Goal: Information Seeking & Learning: Learn about a topic

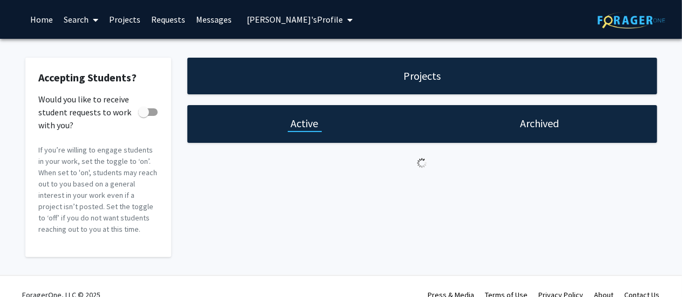
checkbox input "true"
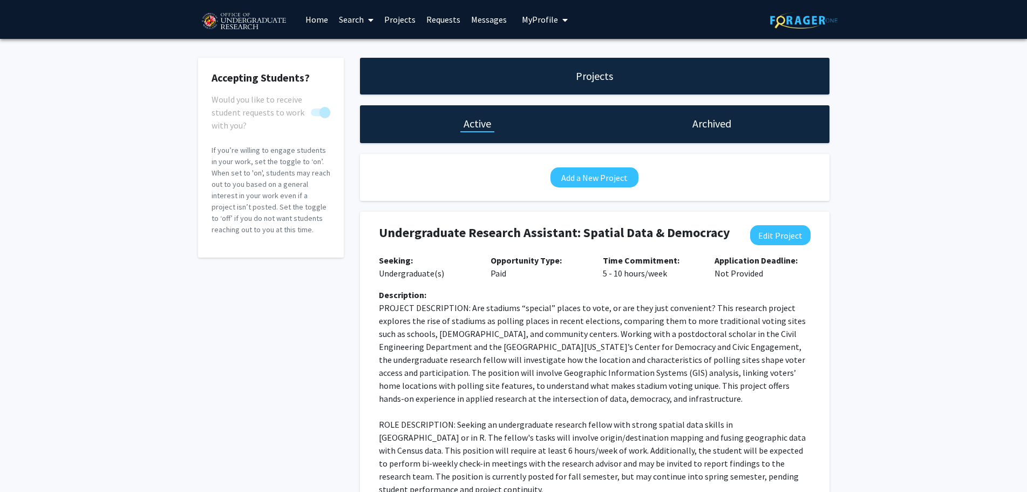
click at [372, 19] on icon at bounding box center [370, 20] width 5 height 9
click at [459, 30] on link "Requests" at bounding box center [443, 20] width 45 height 38
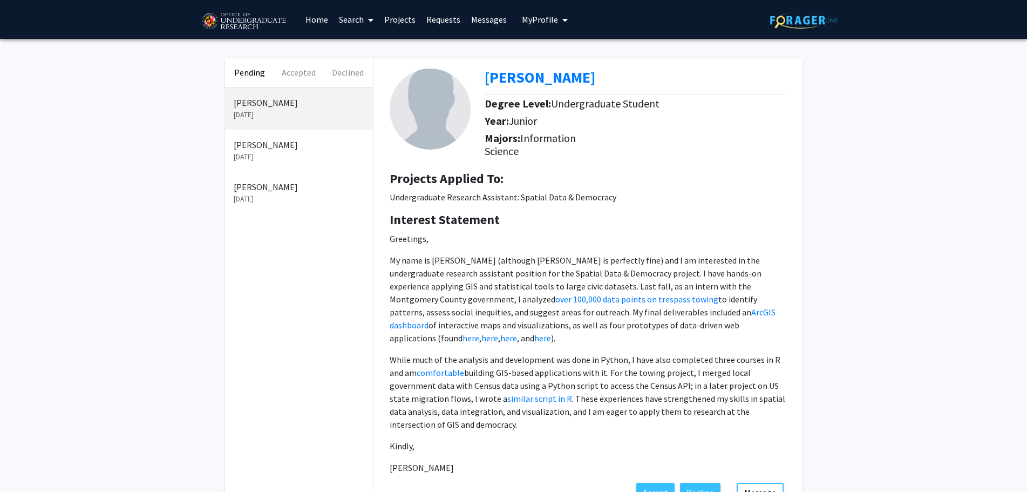
click at [288, 149] on p "[PERSON_NAME]" at bounding box center [299, 144] width 131 height 13
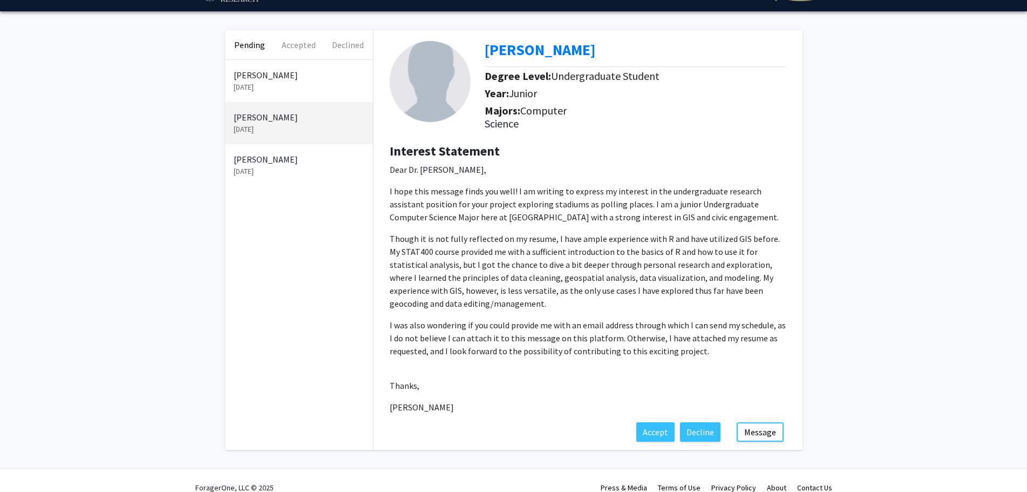
scroll to position [42, 0]
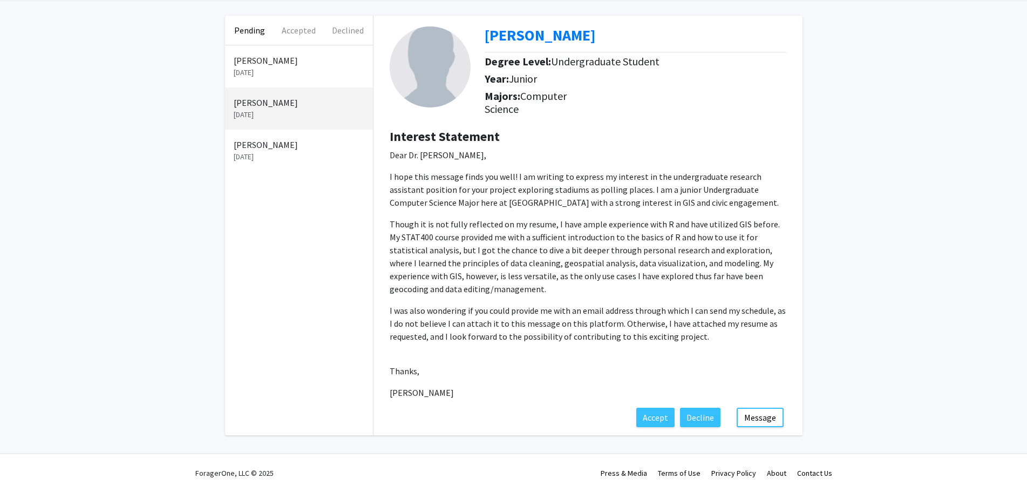
click at [596, 297] on p "Dear Dr. [PERSON_NAME], I hope this message finds you well! I am writing to exp…" at bounding box center [588, 273] width 397 height 250
click at [590, 297] on p "I was also wondering if you could provide me with an email address through whic…" at bounding box center [588, 323] width 397 height 39
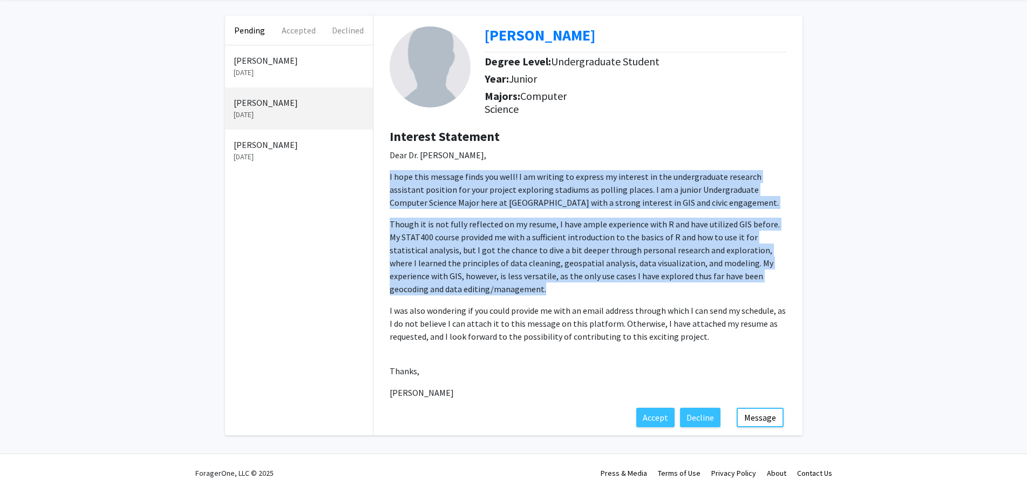
drag, startPoint x: 590, startPoint y: 342, endPoint x: 555, endPoint y: 168, distance: 177.8
click at [555, 168] on p "Dear Dr. [PERSON_NAME], I hope this message finds you well! I am writing to exp…" at bounding box center [588, 273] width 397 height 250
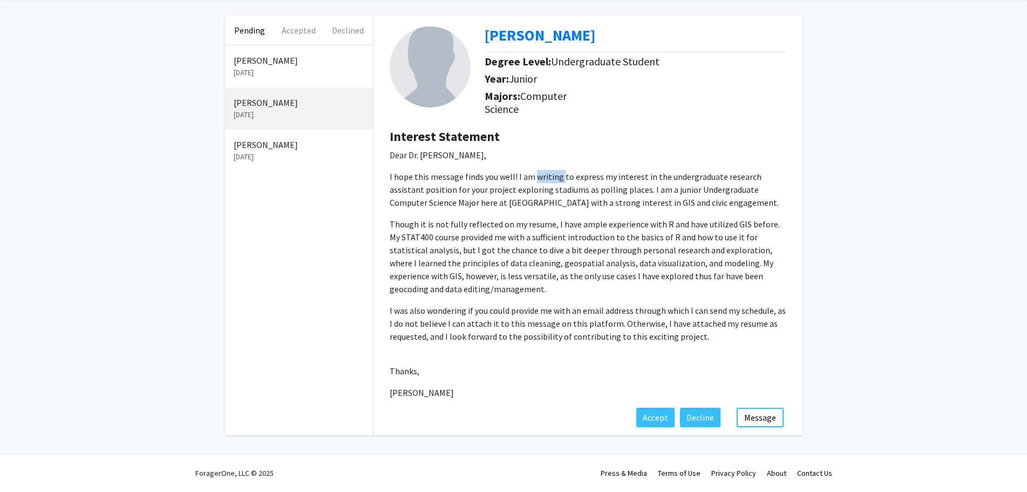
click at [555, 168] on p "Dear Dr. [PERSON_NAME], I hope this message finds you well! I am writing to exp…" at bounding box center [588, 273] width 397 height 250
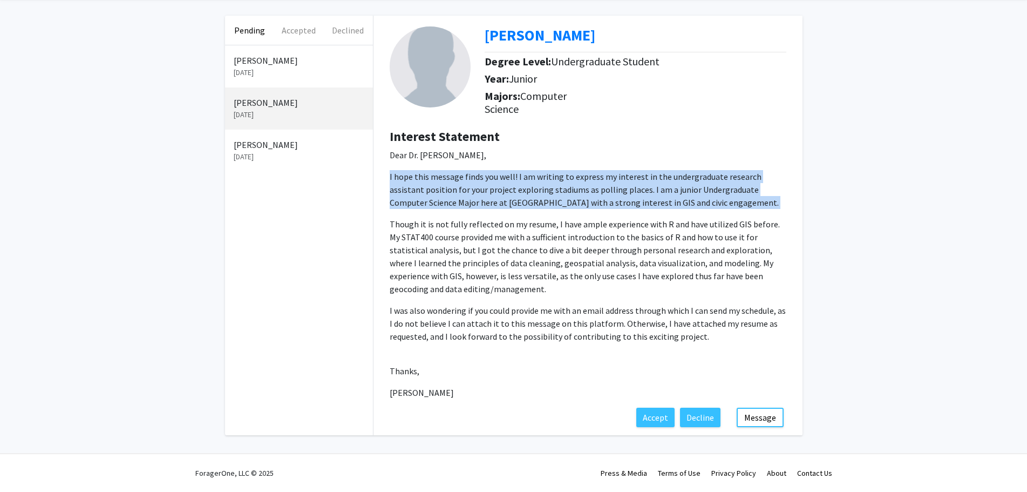
click at [555, 168] on p "Dear Dr. [PERSON_NAME], I hope this message finds you well! I am writing to exp…" at bounding box center [588, 273] width 397 height 250
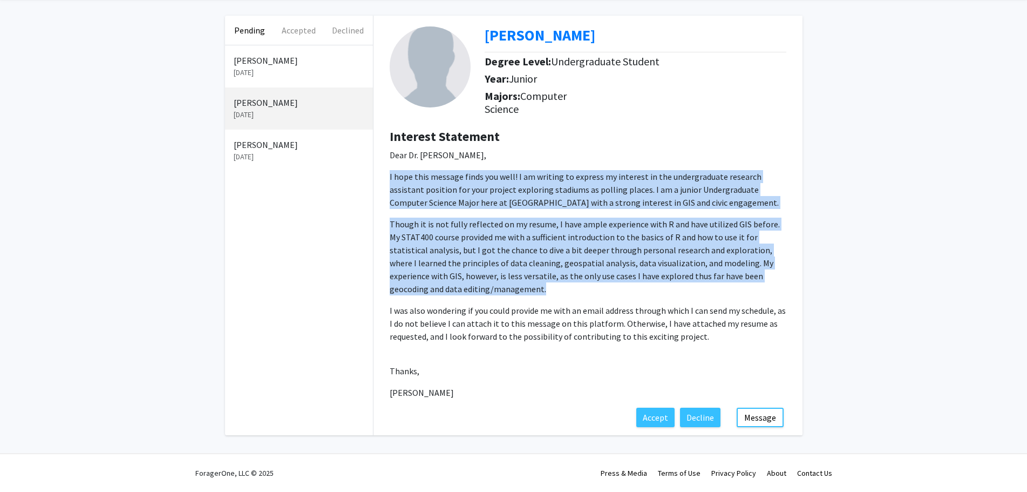
drag, startPoint x: 555, startPoint y: 168, endPoint x: 547, endPoint y: 298, distance: 130.9
click at [547, 297] on p "Dear Dr. [PERSON_NAME], I hope this message finds you well! I am writing to exp…" at bounding box center [588, 273] width 397 height 250
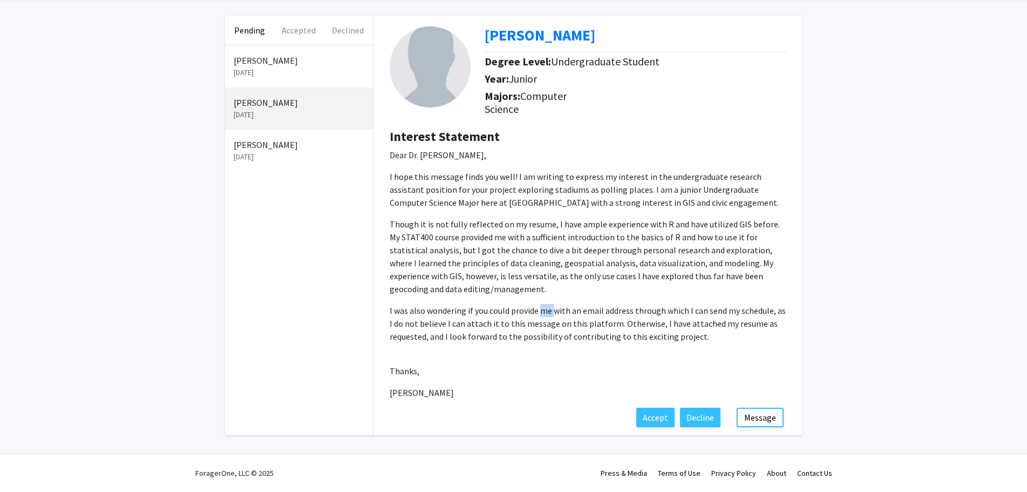
click at [547, 297] on p "Dear Dr. [PERSON_NAME], I hope this message finds you well! I am writing to exp…" at bounding box center [588, 273] width 397 height 250
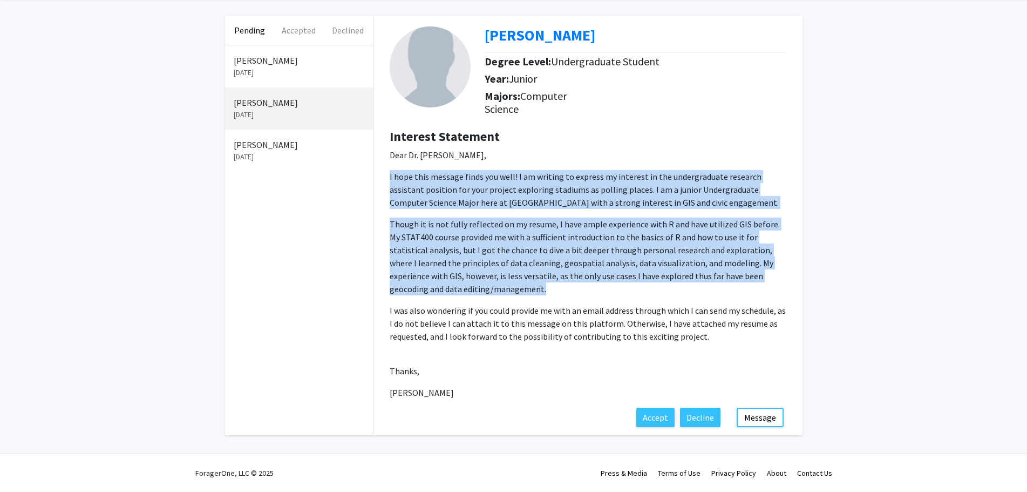
drag, startPoint x: 547, startPoint y: 298, endPoint x: 534, endPoint y: 177, distance: 122.1
click at [534, 177] on p "Dear Dr. [PERSON_NAME], I hope this message finds you well! I am writing to exp…" at bounding box center [588, 273] width 397 height 250
click at [534, 177] on p "I hope this message finds you well! I am writing to express my interest in the …" at bounding box center [588, 189] width 397 height 39
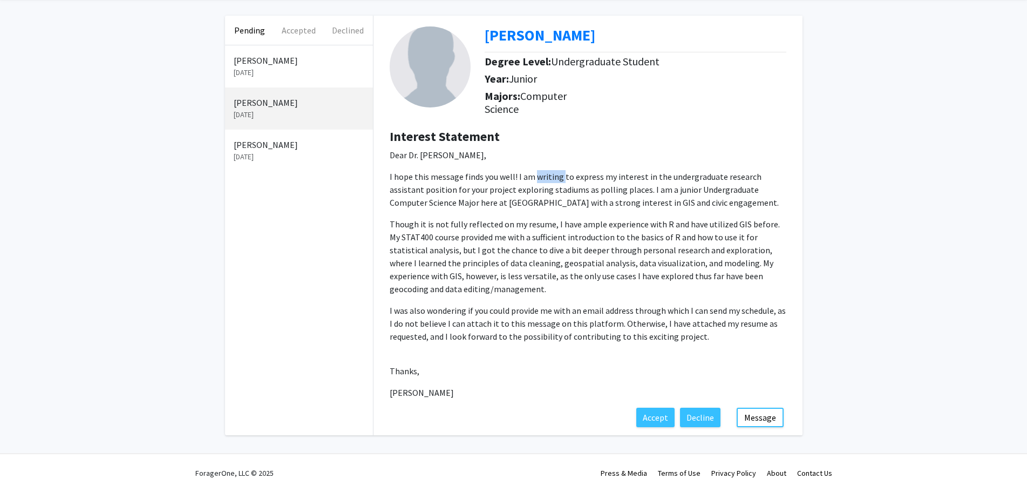
click at [534, 177] on p "I hope this message finds you well! I am writing to express my interest in the …" at bounding box center [588, 189] width 397 height 39
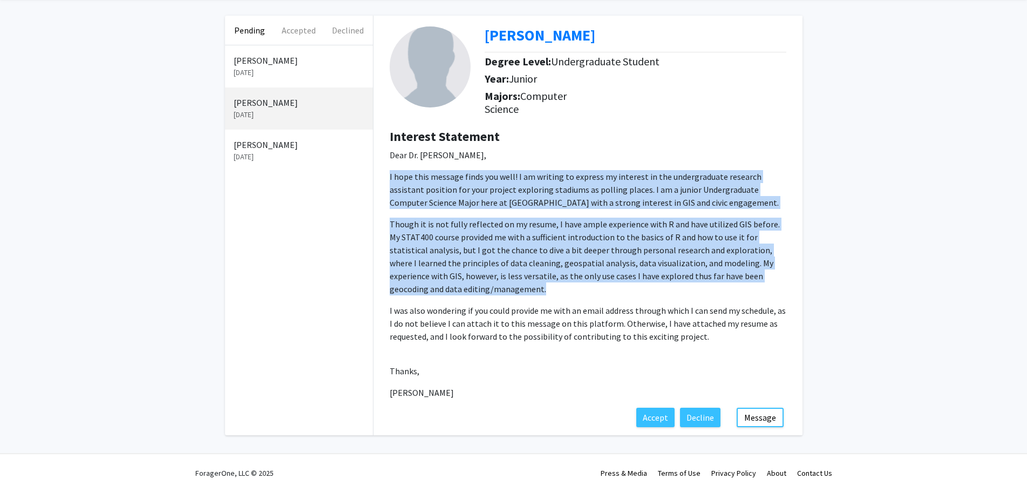
drag, startPoint x: 534, startPoint y: 177, endPoint x: 547, endPoint y: 337, distance: 160.3
click at [547, 297] on p "Dear Dr. [PERSON_NAME], I hope this message finds you well! I am writing to exp…" at bounding box center [588, 273] width 397 height 250
click at [540, 297] on p "I was also wondering if you could provide me with an email address through whic…" at bounding box center [588, 323] width 397 height 39
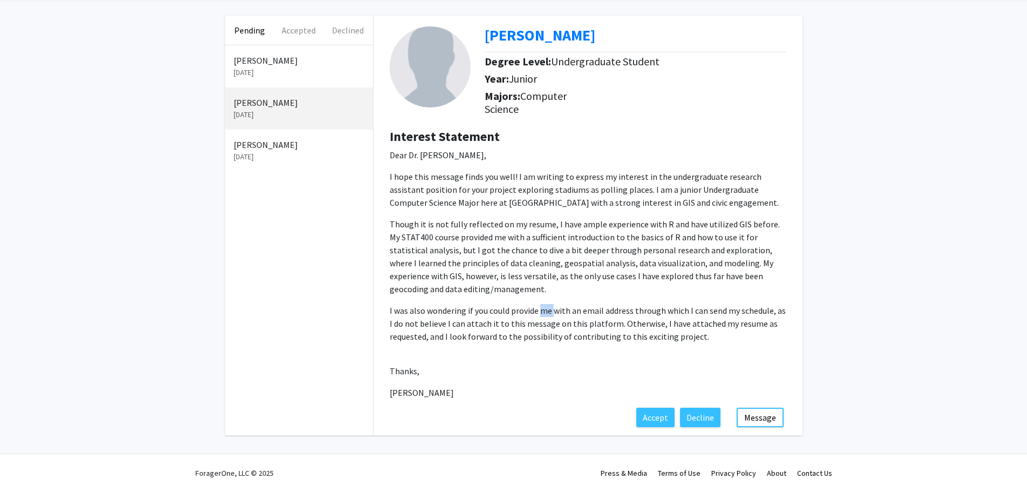
click at [540, 297] on p "I was also wondering if you could provide me with an email address through whic…" at bounding box center [588, 323] width 397 height 39
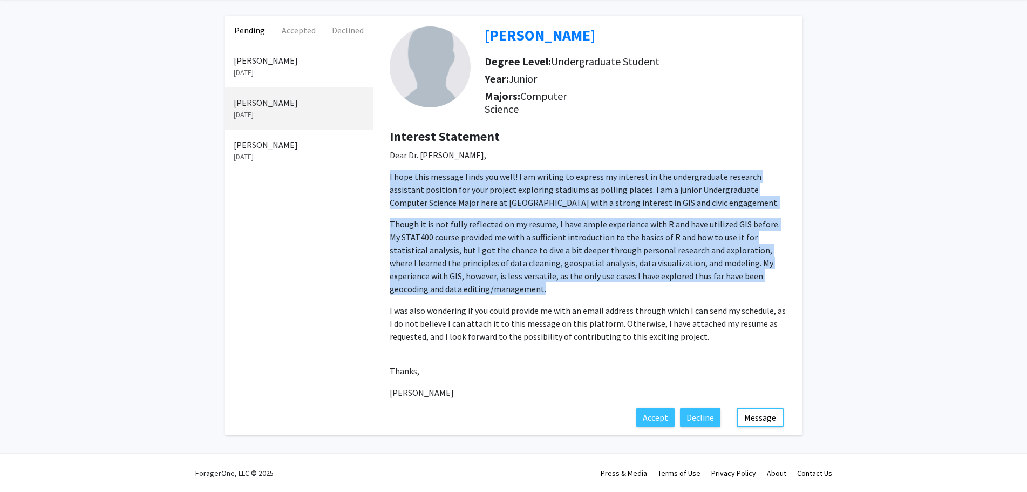
drag, startPoint x: 540, startPoint y: 313, endPoint x: 548, endPoint y: 171, distance: 142.2
click at [548, 171] on p "Dear Dr. [PERSON_NAME], I hope this message finds you well! I am writing to exp…" at bounding box center [588, 273] width 397 height 250
click at [548, 171] on p "I hope this message finds you well! I am writing to express my interest in the …" at bounding box center [588, 189] width 397 height 39
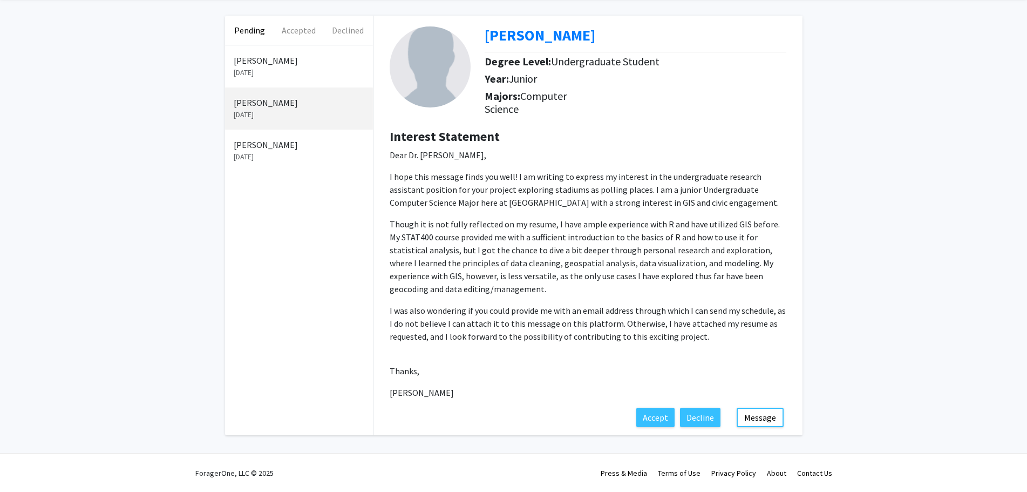
scroll to position [0, 0]
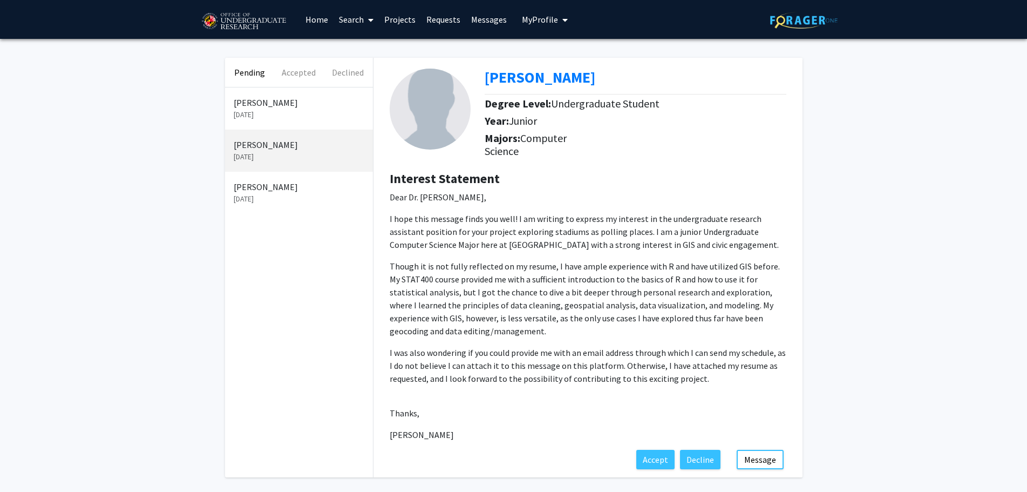
click at [524, 226] on p "I hope this message finds you well! I am writing to express my interest in the …" at bounding box center [588, 231] width 397 height 39
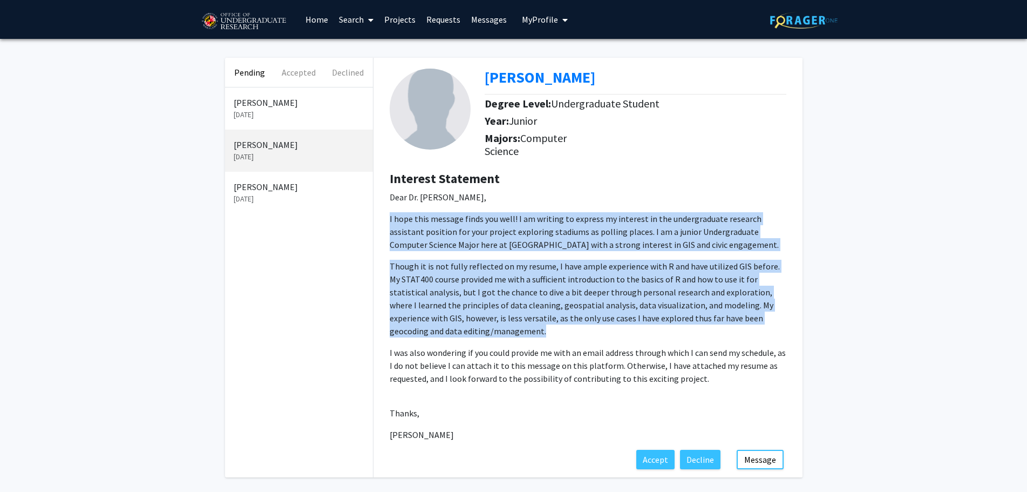
drag, startPoint x: 524, startPoint y: 226, endPoint x: 534, endPoint y: 376, distance: 149.9
click at [534, 297] on p "Dear Dr. [PERSON_NAME], I hope this message finds you well! I am writing to exp…" at bounding box center [588, 316] width 397 height 250
click at [528, 297] on p "I was also wondering if you could provide me with an email address through whic…" at bounding box center [588, 365] width 397 height 39
drag, startPoint x: 528, startPoint y: 357, endPoint x: 497, endPoint y: 190, distance: 169.7
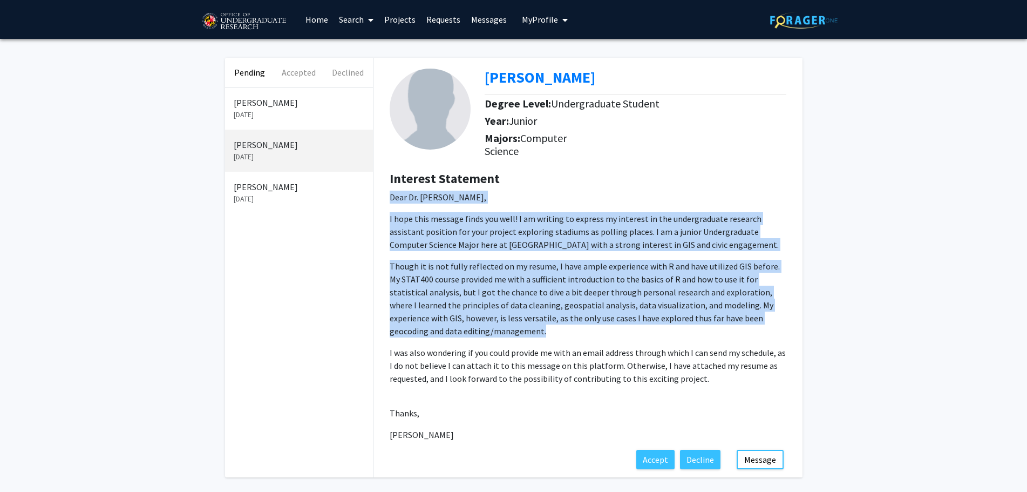
click at [497, 190] on div "Interest Statement Dear Dr. [PERSON_NAME], I hope this message finds you well! …" at bounding box center [588, 310] width 413 height 279
click at [486, 215] on p "I hope this message finds you well! I am writing to express my interest in the …" at bounding box center [588, 231] width 397 height 39
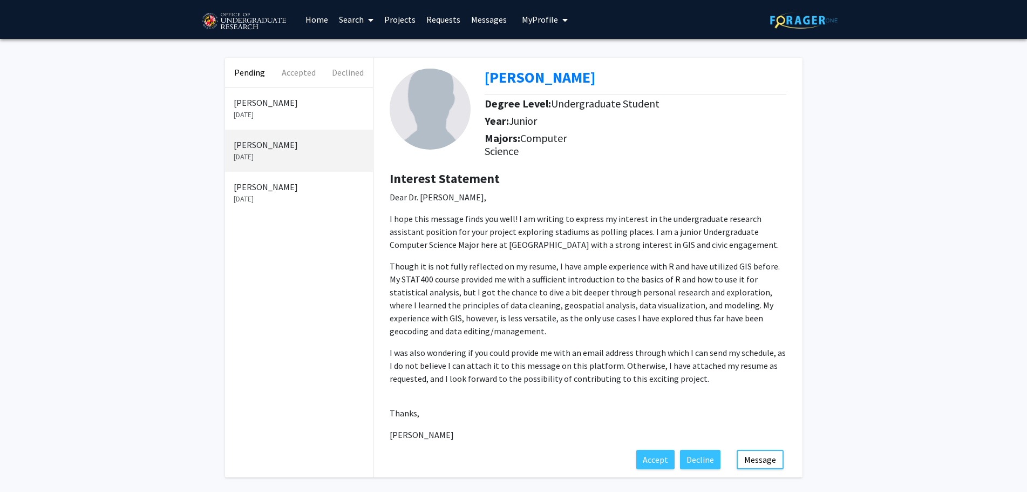
click at [459, 198] on p "Dear Dr. [PERSON_NAME]," at bounding box center [588, 197] width 397 height 13
click at [415, 16] on link "Projects" at bounding box center [400, 20] width 42 height 38
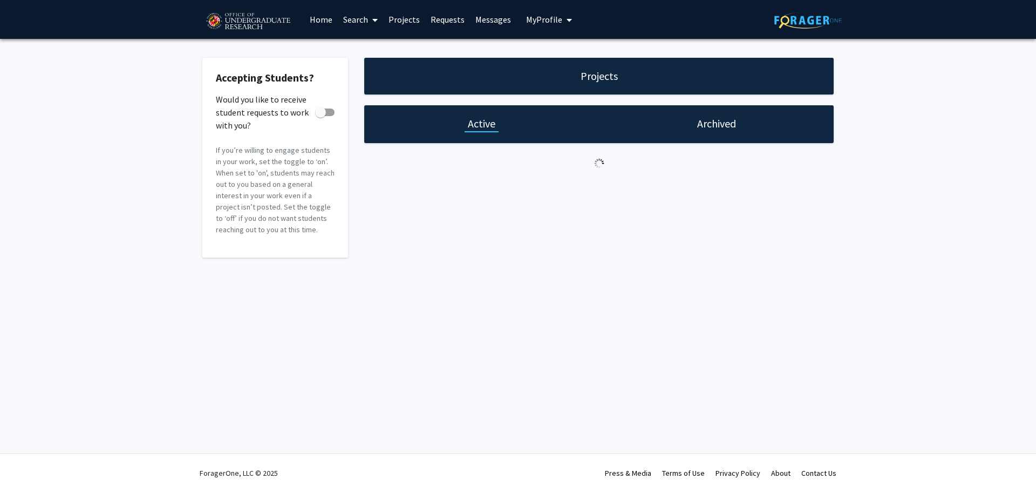
checkbox input "true"
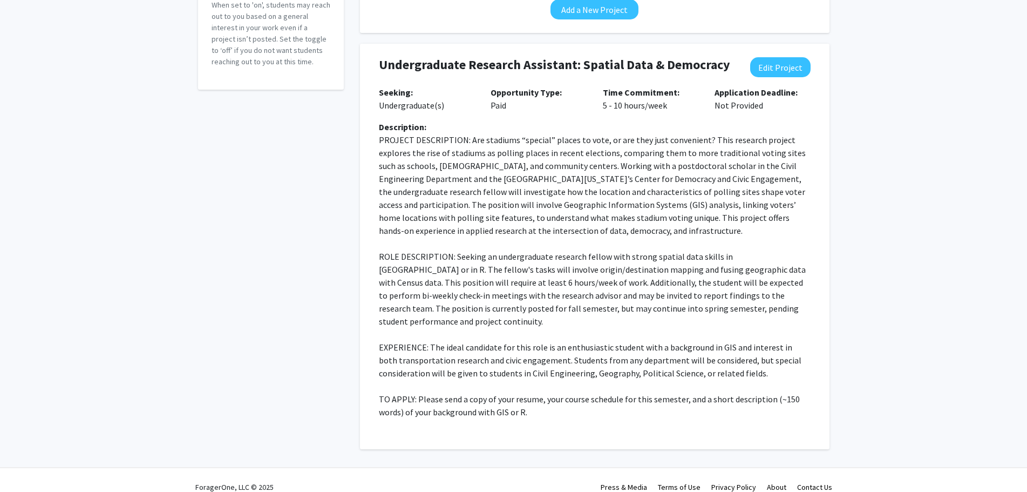
scroll to position [169, 0]
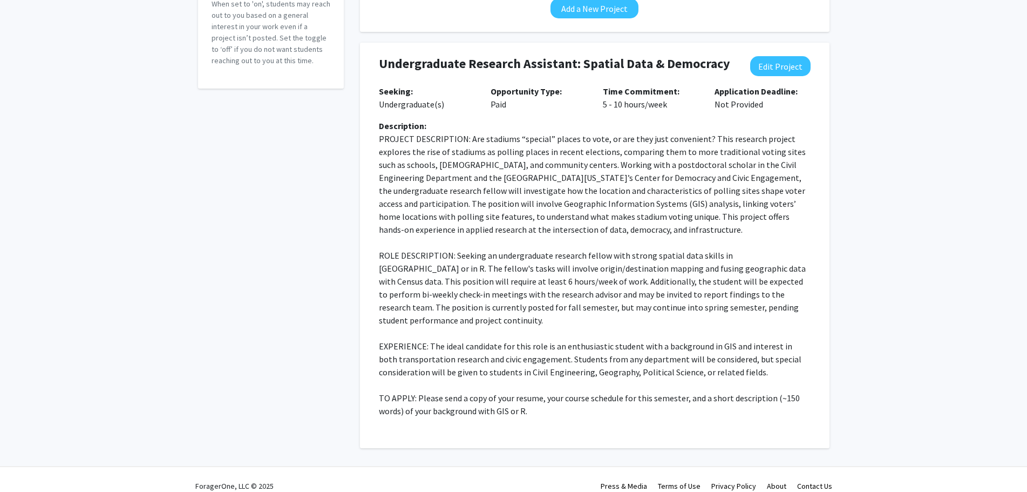
click at [498, 132] on p "PROJECT DESCRIPTION: Are stadiums “special” places to vote, or are they just co…" at bounding box center [595, 184] width 432 height 104
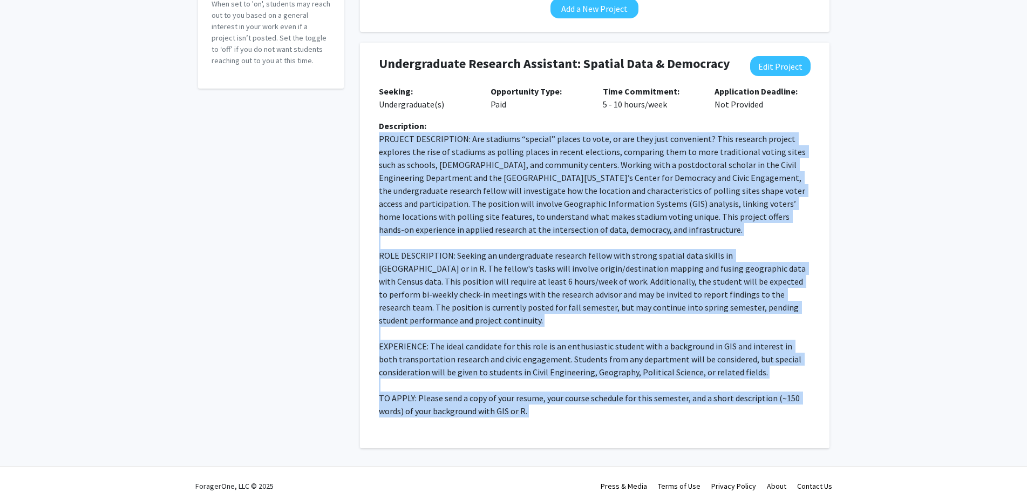
drag, startPoint x: 498, startPoint y: 132, endPoint x: 565, endPoint y: 382, distance: 258.7
click at [561, 297] on p "PROJECT DESCRIPTION: Are stadiums “special” places to vote, or are they just co…" at bounding box center [595, 274] width 432 height 285
copy p "LOREMIP DOLORSITAME: Con adipisci “elitsed” doeius te inci, ut lab etdo magn al…"
click at [653, 284] on p "ROLE DESCRIPTION: Seeking an undergraduate research fellow with strong spatial …" at bounding box center [595, 288] width 432 height 78
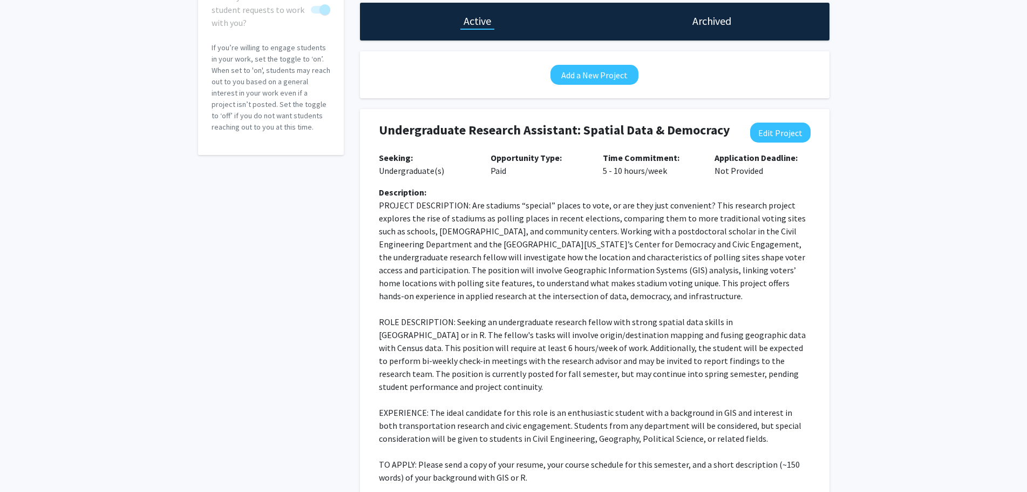
scroll to position [0, 0]
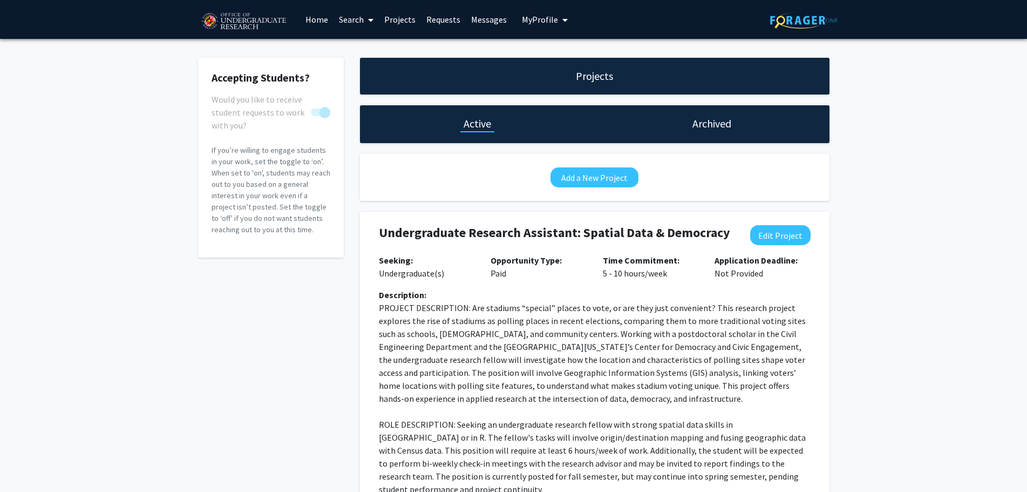
click at [442, 17] on link "Requests" at bounding box center [443, 20] width 45 height 38
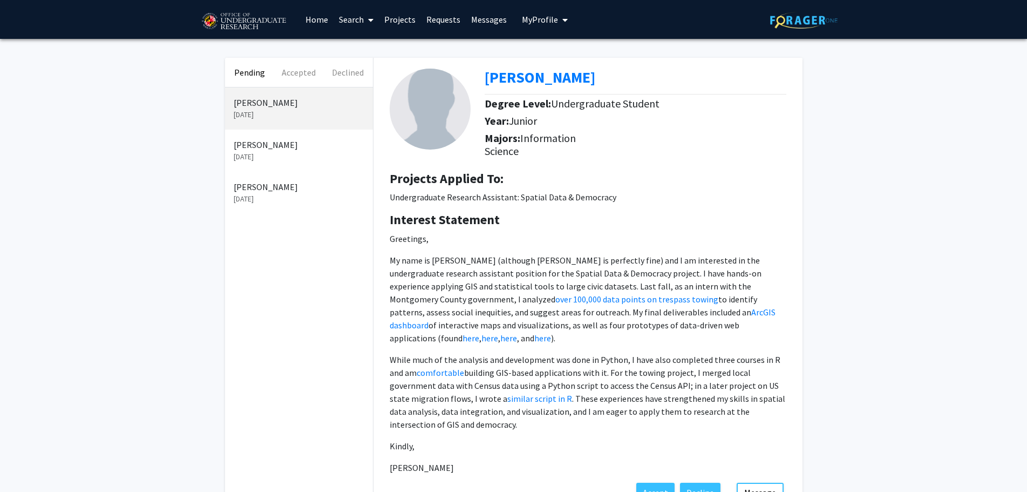
click at [296, 152] on p "[DATE]" at bounding box center [299, 156] width 131 height 11
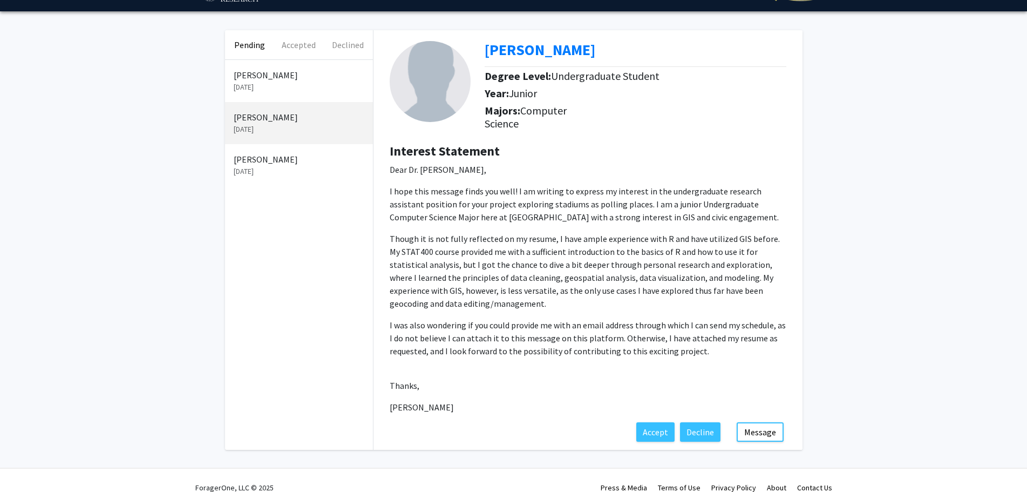
scroll to position [42, 0]
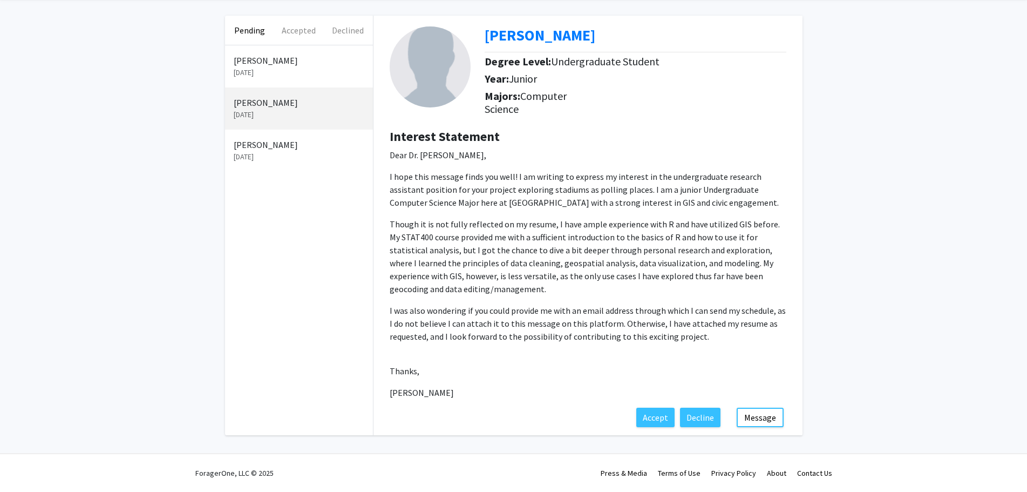
click at [407, 153] on p "Dear Dr. [PERSON_NAME]," at bounding box center [588, 154] width 397 height 13
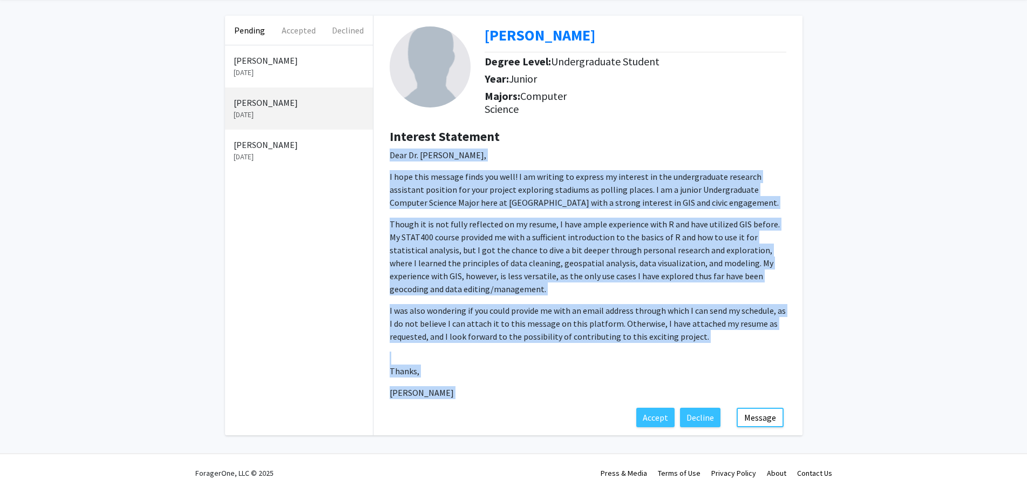
drag, startPoint x: 407, startPoint y: 153, endPoint x: 455, endPoint y: 391, distance: 243.4
click at [455, 297] on p "Dear Dr. [PERSON_NAME], I hope this message finds you well! I am writing to exp…" at bounding box center [588, 273] width 397 height 250
copy fg-application-details "Dear Dr. [PERSON_NAME], I hope this message finds you well! I am writing to exp…"
click at [620, 235] on p "Though it is not fully reflected on my resume, I have ample experience with R a…" at bounding box center [588, 257] width 397 height 78
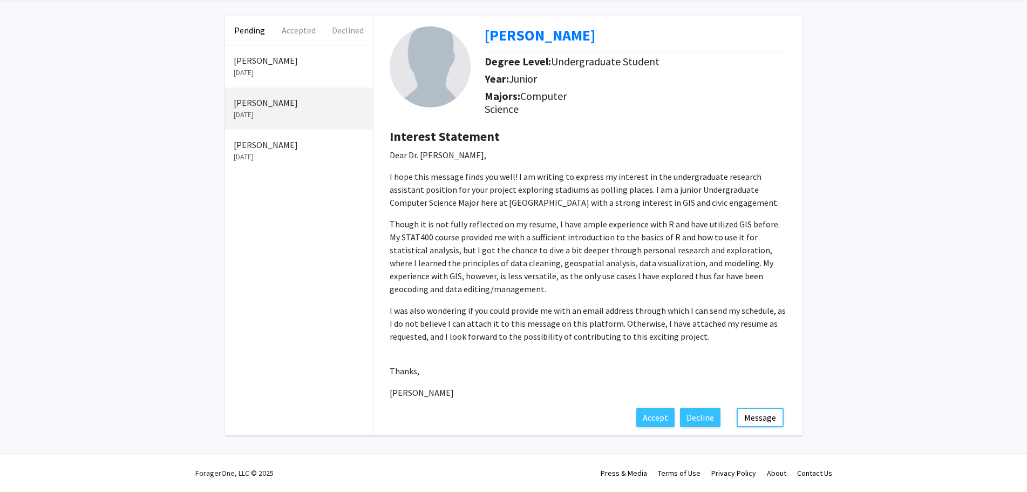
click at [647, 297] on p "I was also wondering if you could provide me with an email address through whic…" at bounding box center [588, 323] width 397 height 39
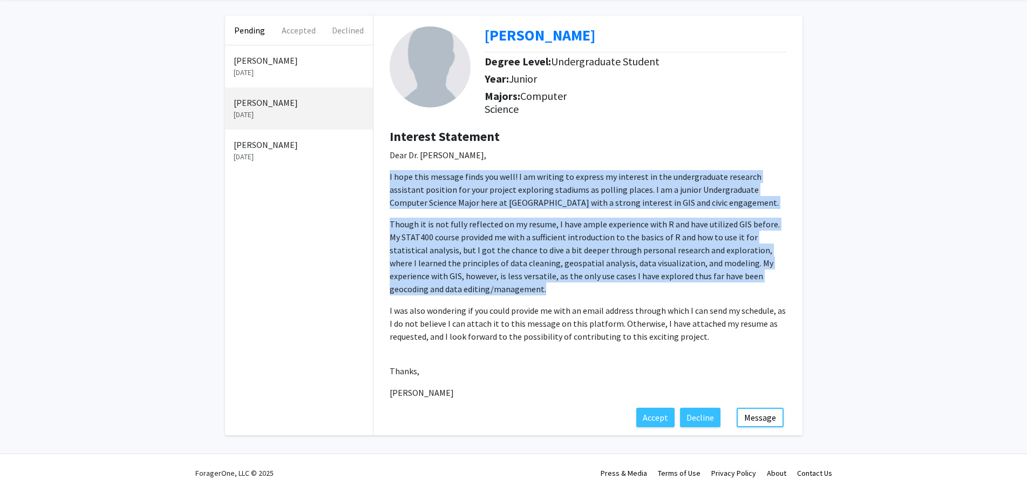
drag, startPoint x: 647, startPoint y: 319, endPoint x: 642, endPoint y: 193, distance: 126.4
click at [642, 193] on p "Dear Dr. [PERSON_NAME], I hope this message finds you well! I am writing to exp…" at bounding box center [588, 273] width 397 height 250
click at [642, 193] on p "I hope this message finds you well! I am writing to express my interest in the …" at bounding box center [588, 189] width 397 height 39
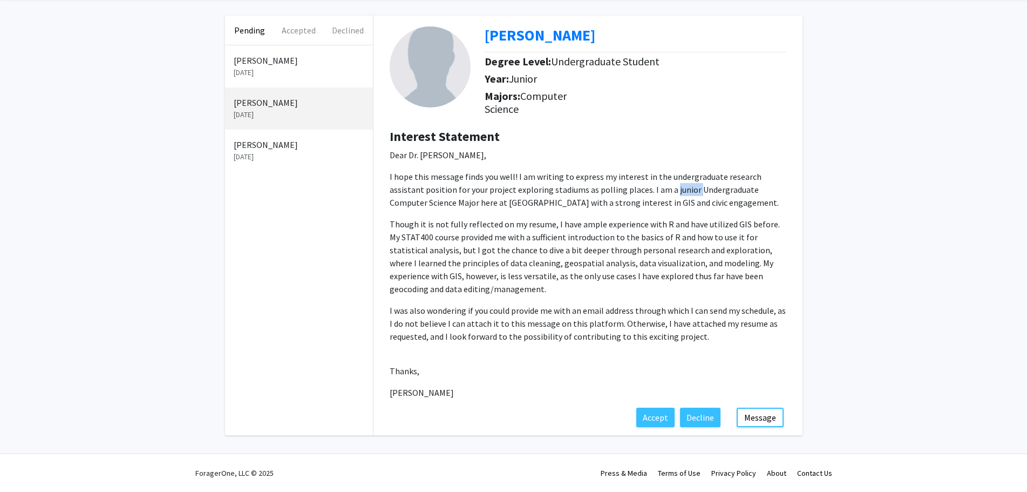
click at [642, 193] on p "I hope this message finds you well! I am writing to express my interest in the …" at bounding box center [588, 189] width 397 height 39
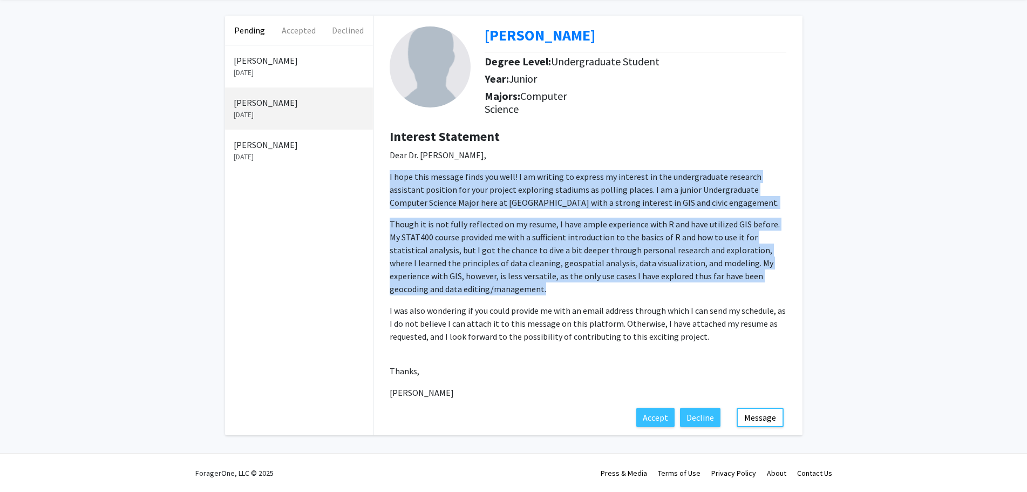
drag, startPoint x: 642, startPoint y: 193, endPoint x: 680, endPoint y: 327, distance: 139.6
click at [680, 297] on p "Dear Dr. [PERSON_NAME], I hope this message finds you well! I am writing to exp…" at bounding box center [588, 273] width 397 height 250
click at [679, 297] on p "I was also wondering if you could provide me with an email address through whic…" at bounding box center [588, 323] width 397 height 39
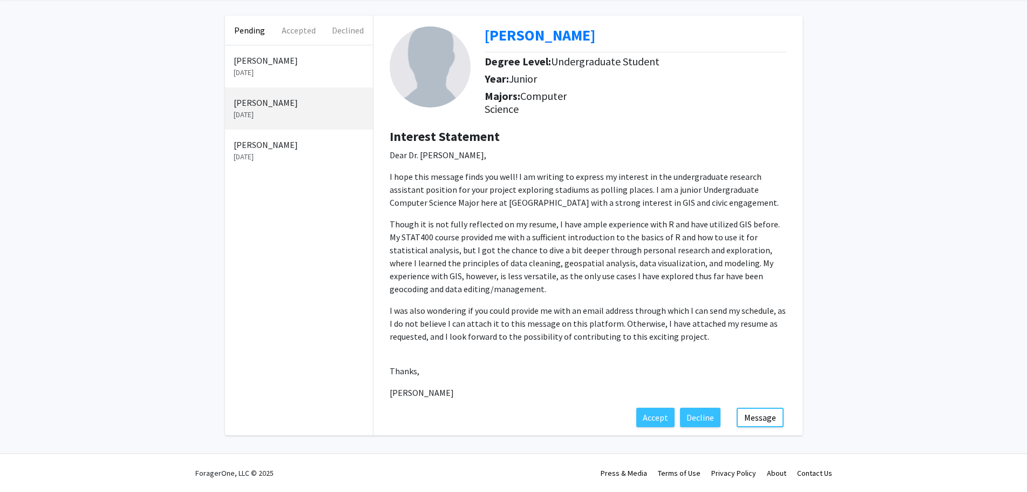
click at [679, 297] on p "I was also wondering if you could provide me with an email address through whic…" at bounding box center [588, 323] width 397 height 39
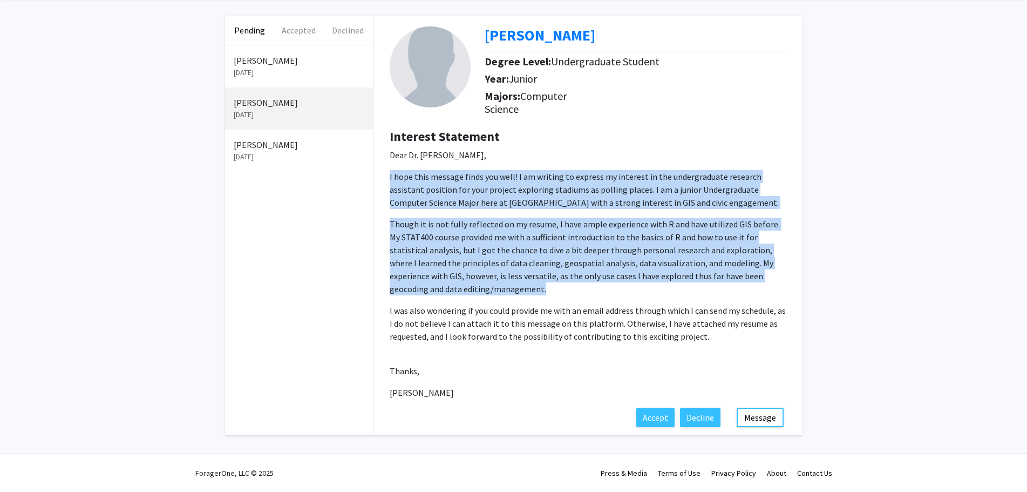
drag, startPoint x: 679, startPoint y: 327, endPoint x: 667, endPoint y: 206, distance: 121.5
click at [667, 206] on p "Dear Dr. [PERSON_NAME], I hope this message finds you well! I am writing to exp…" at bounding box center [588, 273] width 397 height 250
click at [667, 206] on p "I hope this message finds you well! I am writing to express my interest in the …" at bounding box center [588, 189] width 397 height 39
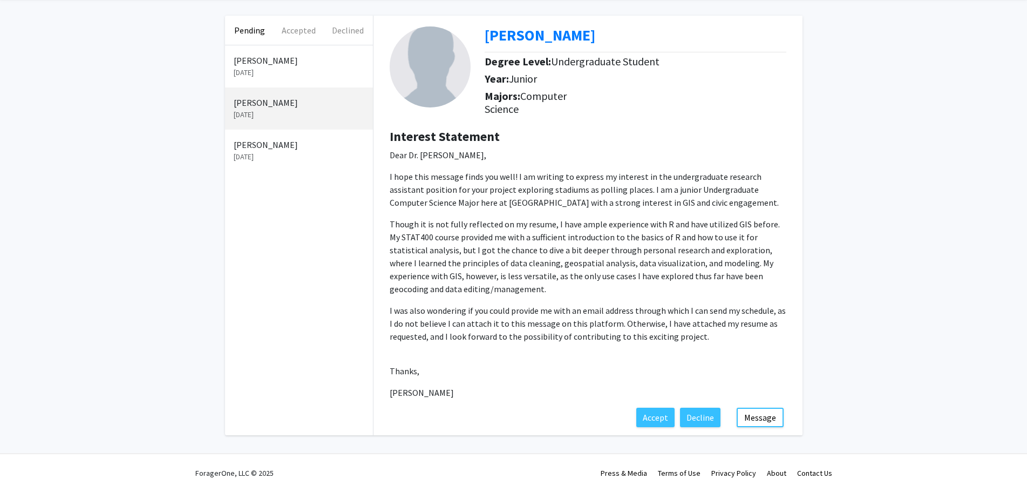
click at [667, 206] on p "I hope this message finds you well! I am writing to express my interest in the …" at bounding box center [588, 189] width 397 height 39
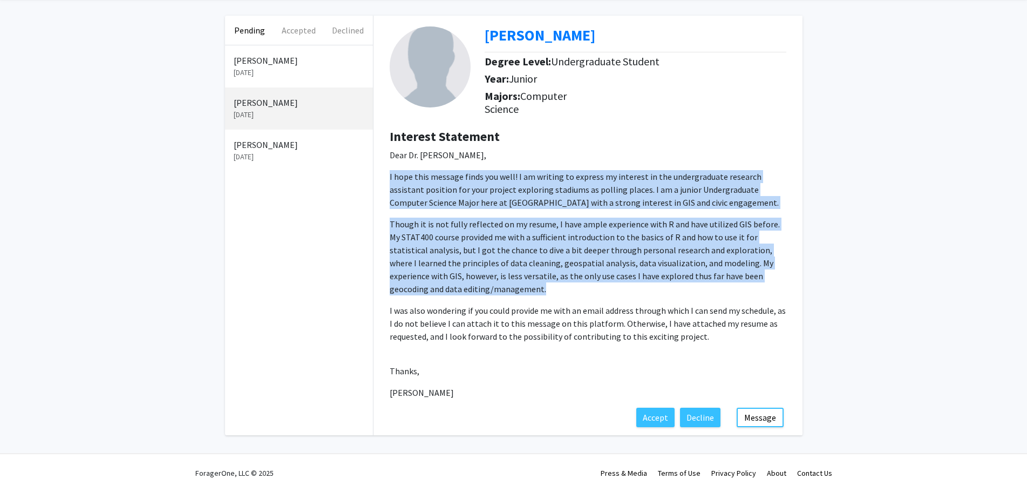
drag, startPoint x: 667, startPoint y: 206, endPoint x: 683, endPoint y: 336, distance: 130.6
click at [683, 297] on p "Dear Dr. [PERSON_NAME], I hope this message finds you well! I am writing to exp…" at bounding box center [588, 273] width 397 height 250
click at [683, 297] on p "I was also wondering if you could provide me with an email address through whic…" at bounding box center [588, 323] width 397 height 39
